Goal: Task Accomplishment & Management: Complete application form

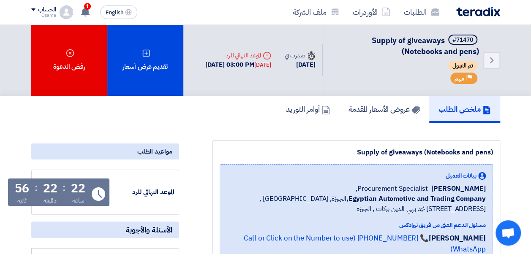
click at [85, 10] on use at bounding box center [85, 11] width 8 height 9
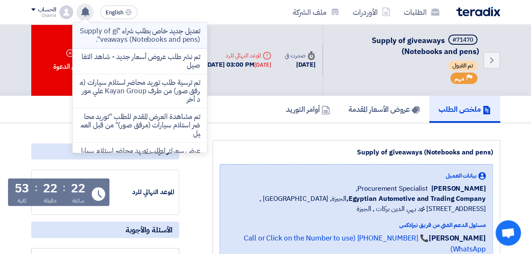
click at [167, 29] on p "تعديل جديد خاص بطلب شراء "Supply of giveaways (Notebooks and pens)"." at bounding box center [139, 35] width 121 height 17
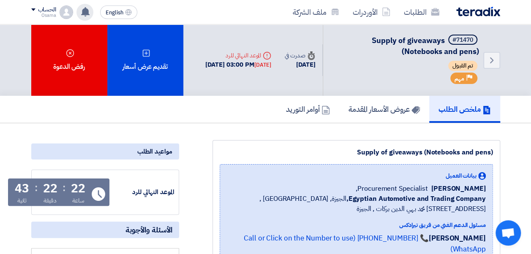
click at [91, 19] on app-header-notification-menu "تعديل جديد خاص بطلب شراء "Supply of giveaways (Notebooks and pens)". 11 minutes…" at bounding box center [85, 12] width 24 height 17
click at [79, 16] on div "تعديل جديد خاص بطلب شراء "Supply of giveaways (Notebooks and pens)". 11 minutes…" at bounding box center [85, 12] width 17 height 17
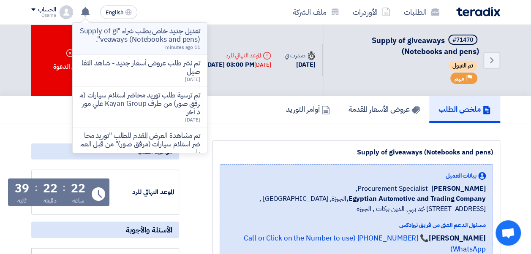
click at [108, 36] on p "تعديل جديد خاص بطلب شراء "Supply of giveaways (Notebooks and pens)"." at bounding box center [139, 35] width 121 height 17
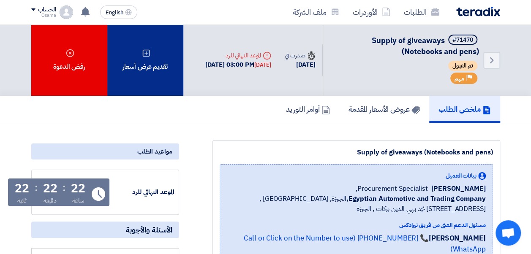
click at [135, 68] on div "تقديم عرض أسعار" at bounding box center [145, 60] width 76 height 71
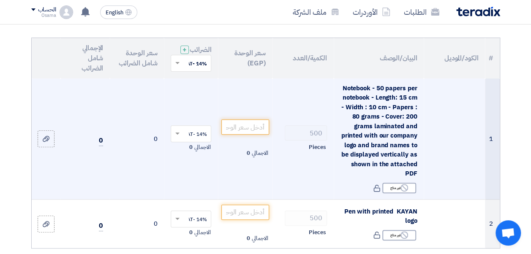
scroll to position [127, 0]
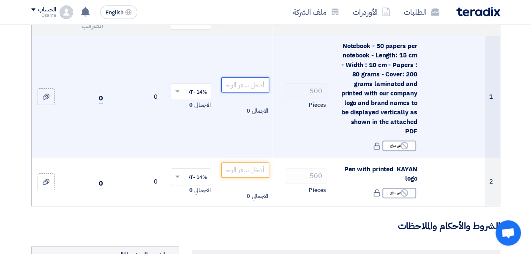
click at [252, 89] on input "number" at bounding box center [245, 84] width 47 height 15
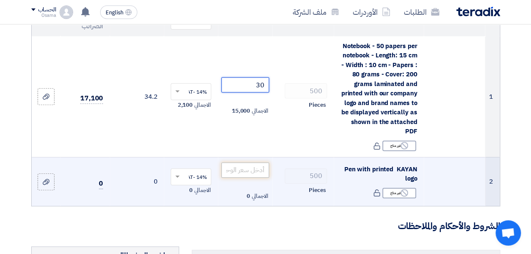
type input "30"
click at [253, 176] on input "number" at bounding box center [245, 170] width 47 height 15
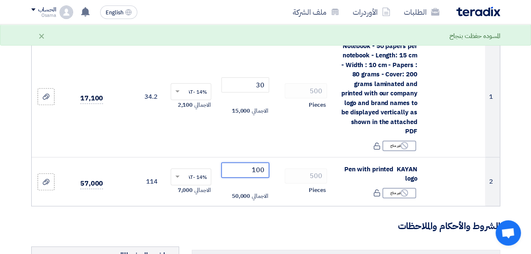
type input "100"
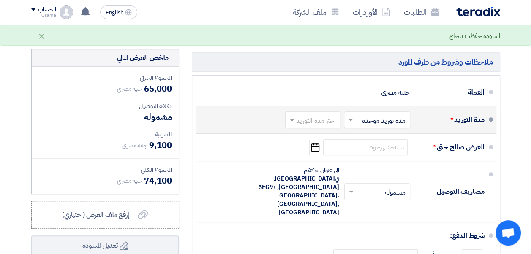
scroll to position [338, 0]
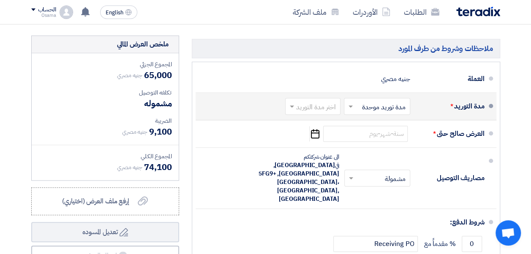
click at [290, 111] on span at bounding box center [291, 106] width 11 height 8
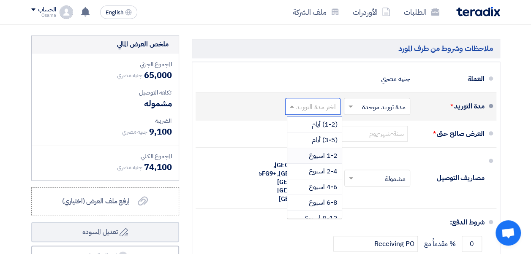
click at [314, 156] on span "1-2 اسبوع" at bounding box center [323, 156] width 29 height 10
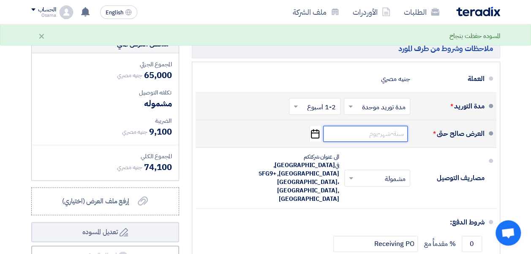
click at [391, 141] on input at bounding box center [365, 134] width 85 height 16
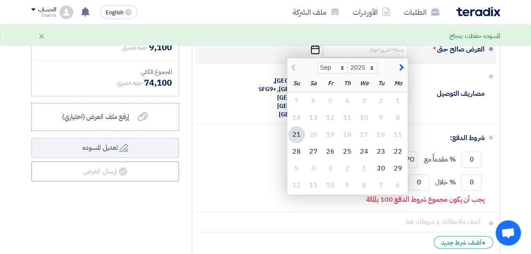
scroll to position [465, 0]
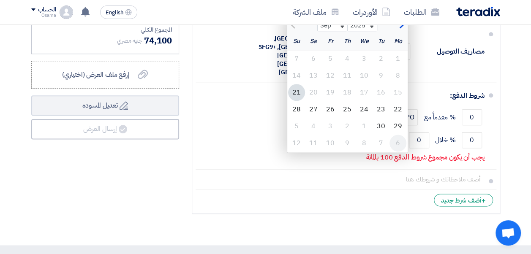
click at [400, 148] on div "6" at bounding box center [398, 143] width 17 height 17
type input "[DATE]"
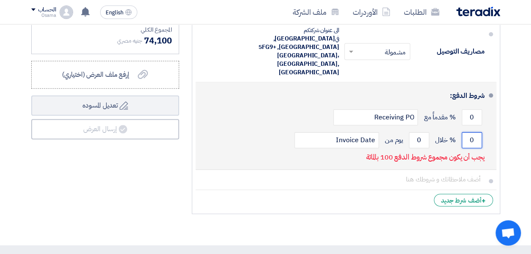
drag, startPoint x: 469, startPoint y: 129, endPoint x: 478, endPoint y: 129, distance: 9.3
click at [478, 132] on input "0" at bounding box center [472, 140] width 20 height 16
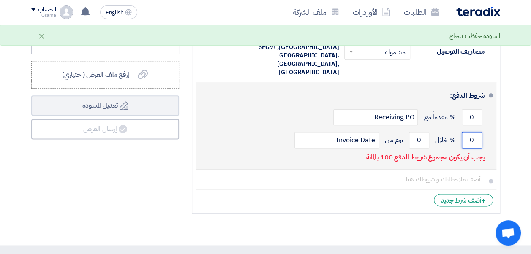
click at [468, 132] on input "0" at bounding box center [472, 140] width 20 height 16
type input "0"
type input "100"
drag, startPoint x: 417, startPoint y: 128, endPoint x: 425, endPoint y: 129, distance: 7.6
click at [425, 132] on input "0" at bounding box center [419, 140] width 20 height 16
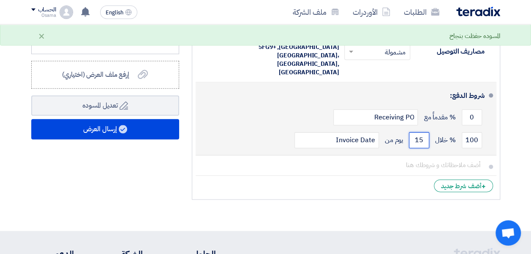
type input "15"
click at [257, 129] on div "100 % خلال 15 يوم من Invoice Date" at bounding box center [343, 140] width 282 height 23
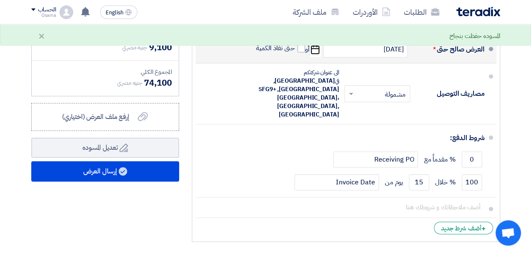
scroll to position [380, 0]
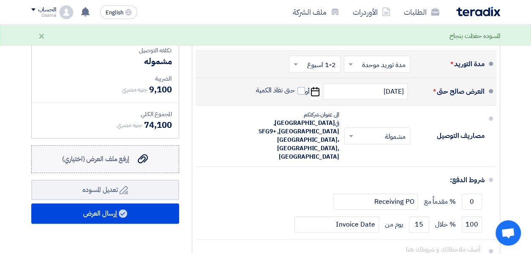
click at [96, 162] on span "إرفع ملف العرض (اختياري)" at bounding box center [95, 159] width 67 height 10
click at [0, 0] on input "إرفع ملف العرض (اختياري) إرفع ملف العرض (اختياري)" at bounding box center [0, 0] width 0 height 0
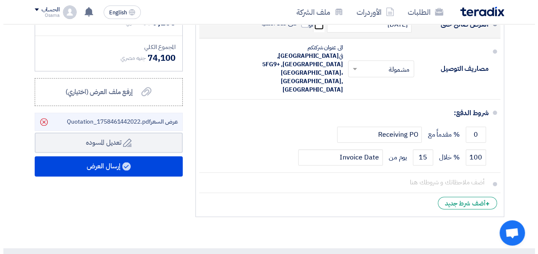
scroll to position [465, 0]
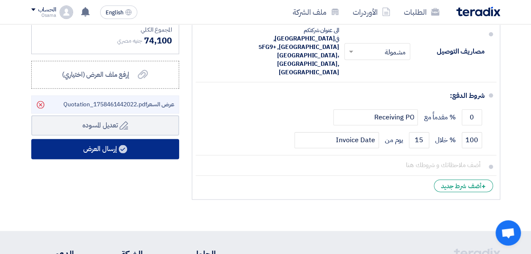
click at [135, 151] on button "إرسال العرض" at bounding box center [105, 149] width 148 height 20
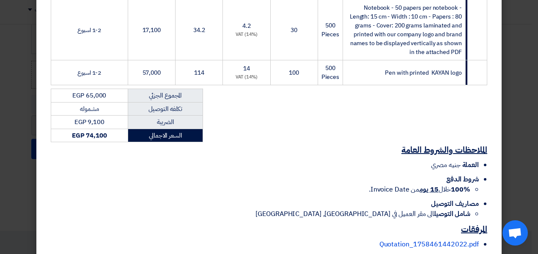
scroll to position [209, 0]
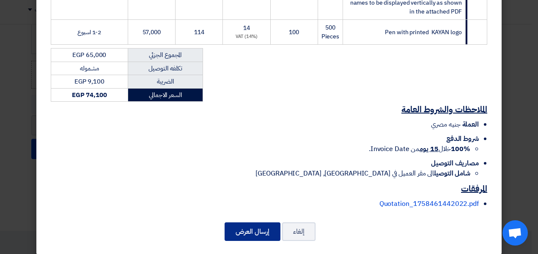
click at [251, 223] on button "إرسال العرض" at bounding box center [252, 232] width 56 height 19
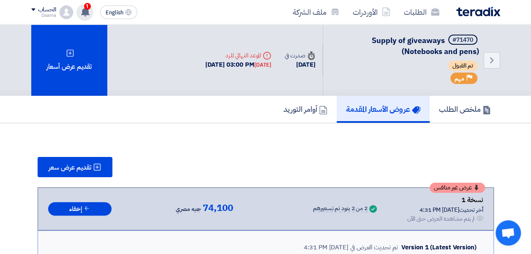
click at [85, 9] on use at bounding box center [85, 11] width 8 height 9
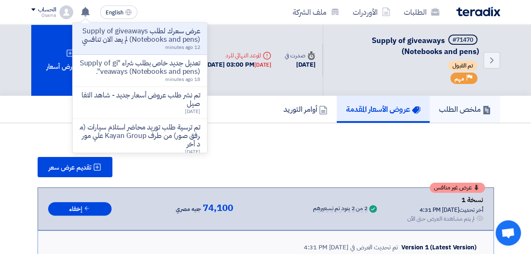
click at [447, 109] on h5 "ملخص الطلب" at bounding box center [465, 109] width 52 height 10
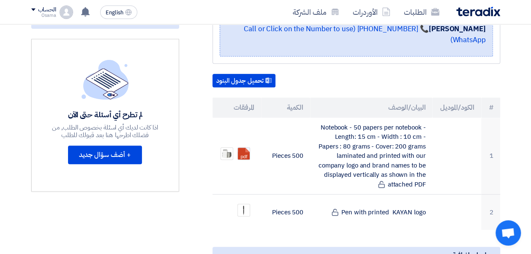
scroll to position [254, 0]
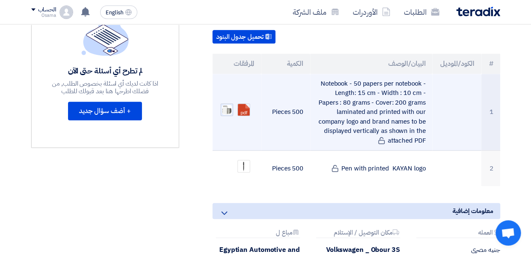
click at [228, 104] on img at bounding box center [227, 110] width 12 height 12
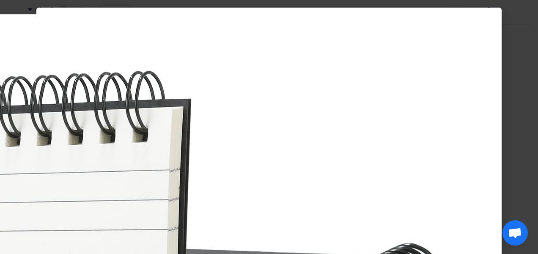
click at [516, 87] on modal-container at bounding box center [269, 127] width 538 height 254
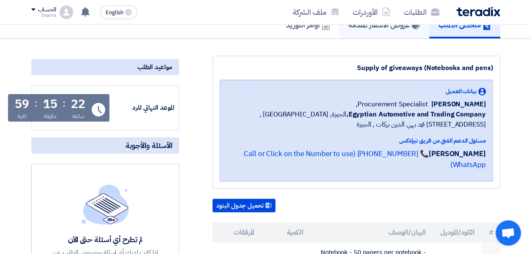
scroll to position [0, 0]
